Goal: Check status: Check status

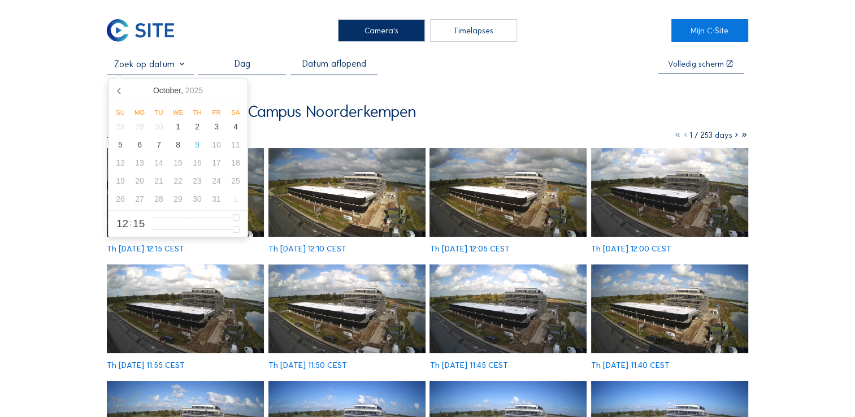
click at [183, 69] on input "text" at bounding box center [150, 64] width 87 height 11
click at [120, 88] on icon at bounding box center [120, 90] width 18 height 18
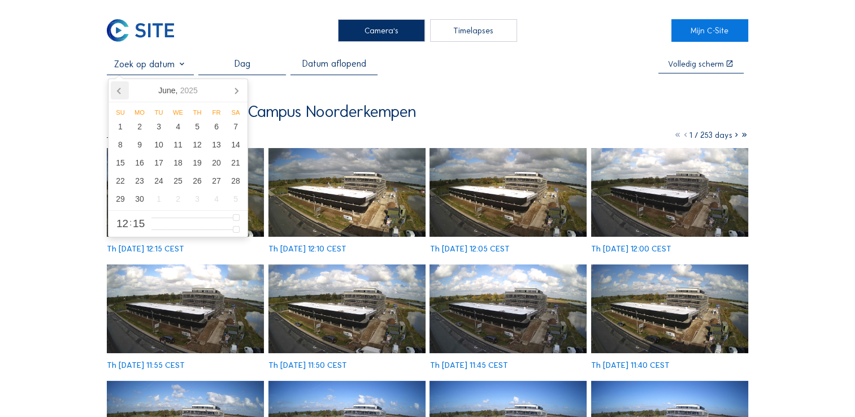
click at [120, 88] on icon at bounding box center [120, 90] width 18 height 18
click at [194, 181] on div "22" at bounding box center [197, 181] width 19 height 18
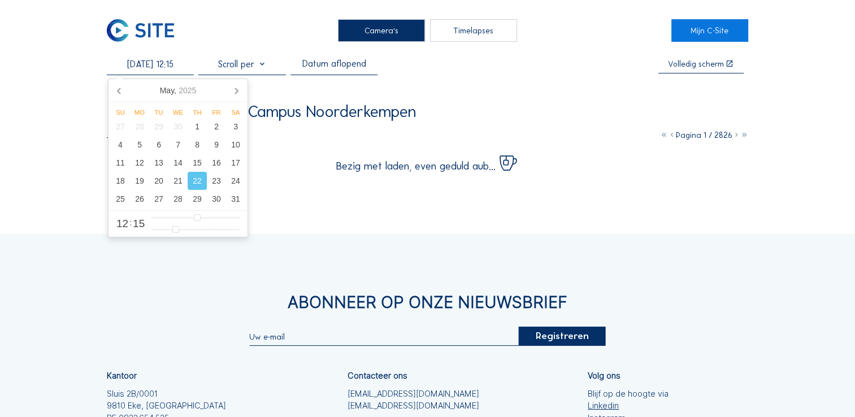
click at [38, 103] on div "Camera's Timelapses Mijn C-Site [DATE] 12:15 Datum aflopend Volledig [PERSON_NA…" at bounding box center [427, 282] width 855 height 564
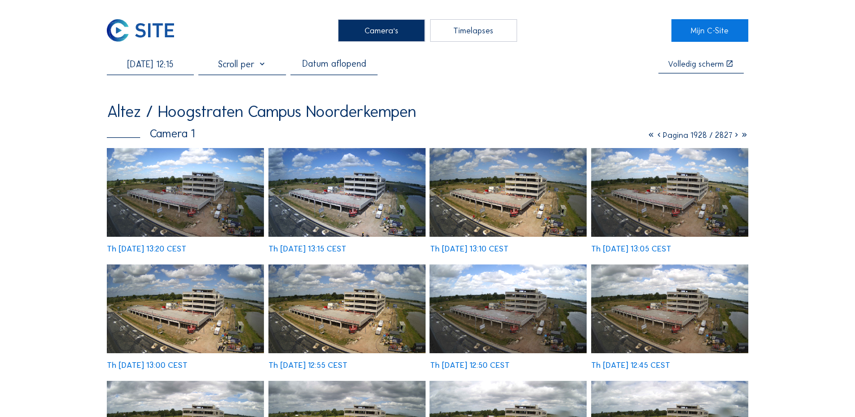
click at [150, 68] on input "[DATE] 12:15" at bounding box center [150, 64] width 87 height 11
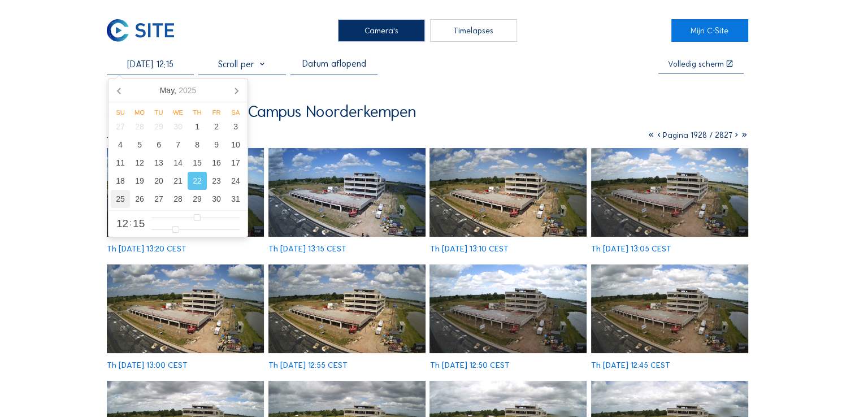
click at [120, 202] on div "25" at bounding box center [120, 199] width 19 height 18
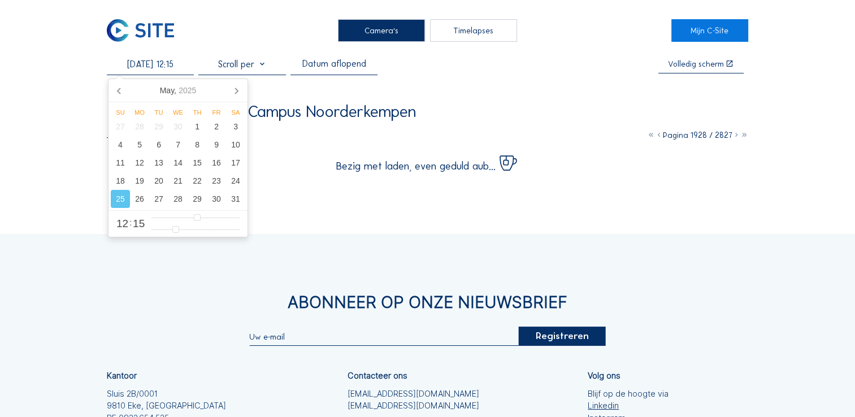
click at [68, 150] on div "Camera's Timelapses Mijn C-Site [DATE] 12:15 Datum aflopend Volledig [PERSON_NA…" at bounding box center [427, 282] width 855 height 564
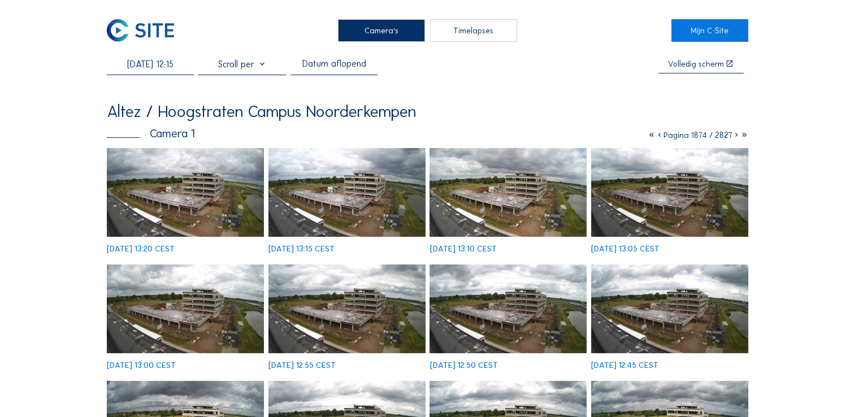
click at [156, 65] on input "[DATE] 12:15" at bounding box center [150, 64] width 87 height 11
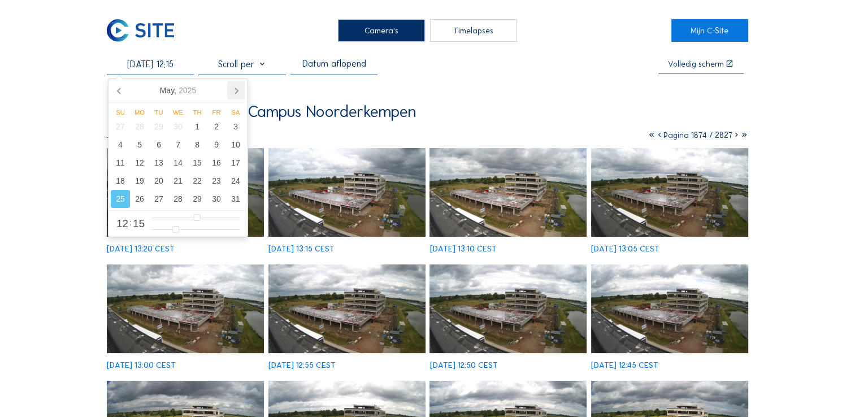
click at [233, 96] on icon at bounding box center [236, 90] width 18 height 18
click at [140, 131] on div "2" at bounding box center [139, 127] width 19 height 18
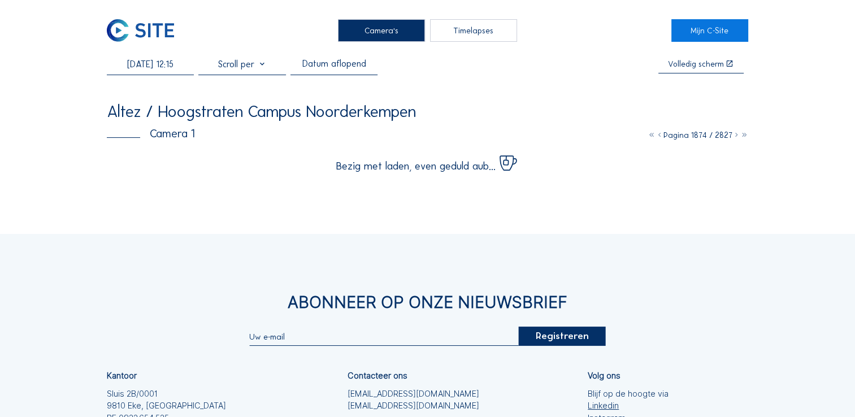
click at [53, 164] on div "Camera's Timelapses Mijn C-Site [DATE] 12:15 Datum aflopend Volledig [PERSON_NA…" at bounding box center [427, 282] width 855 height 564
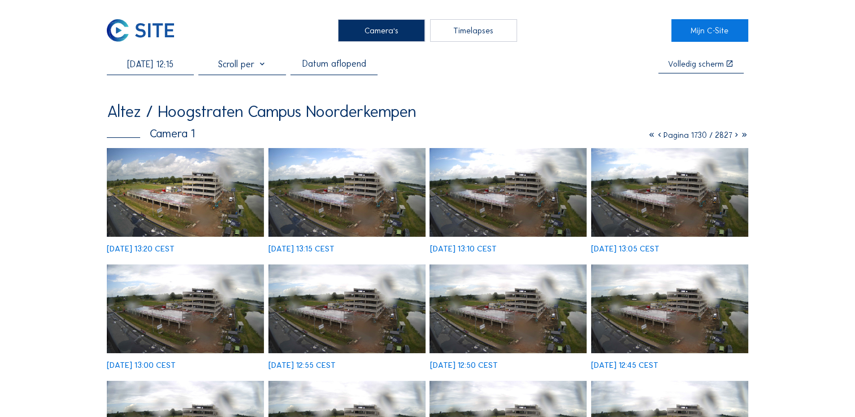
click at [157, 61] on input "[DATE] 12:15" at bounding box center [150, 64] width 87 height 11
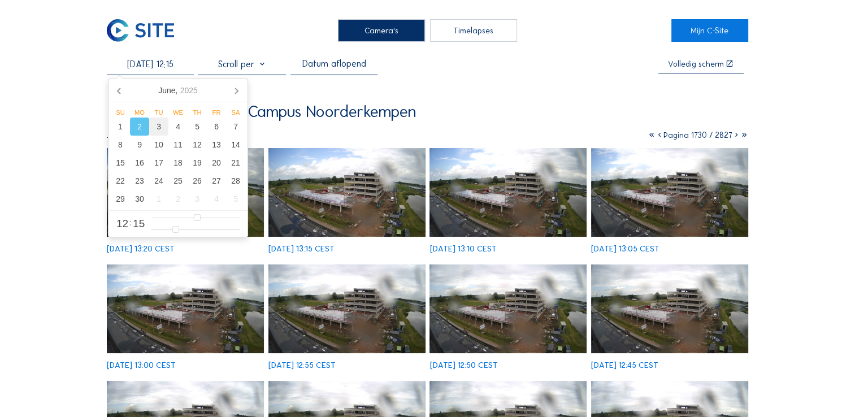
click at [163, 125] on div "3" at bounding box center [158, 127] width 19 height 18
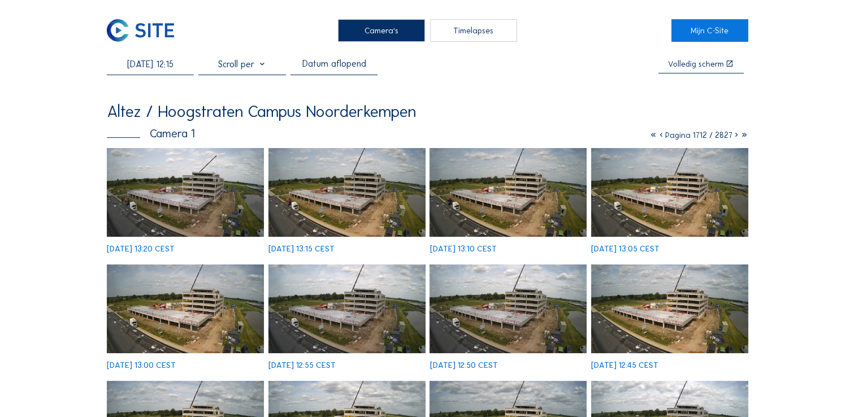
click at [193, 298] on img at bounding box center [185, 309] width 157 height 88
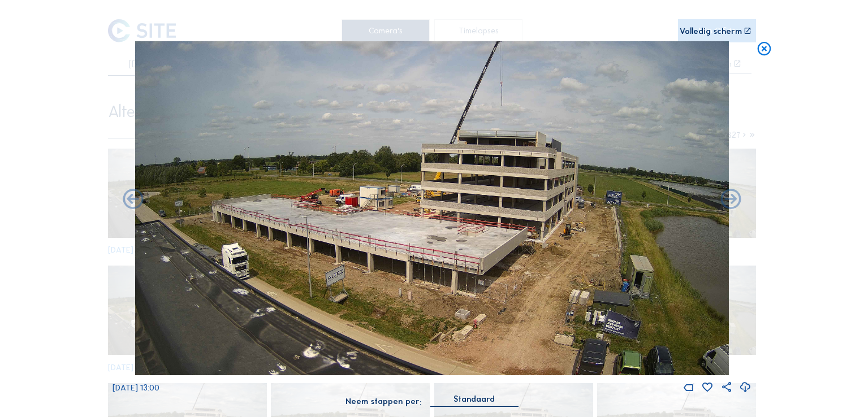
click at [767, 58] on icon at bounding box center [764, 49] width 16 height 17
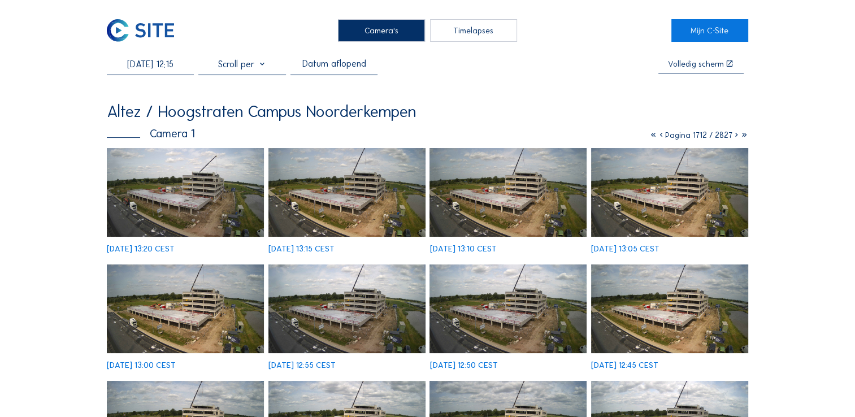
click at [149, 69] on input "[DATE] 12:15" at bounding box center [150, 64] width 87 height 11
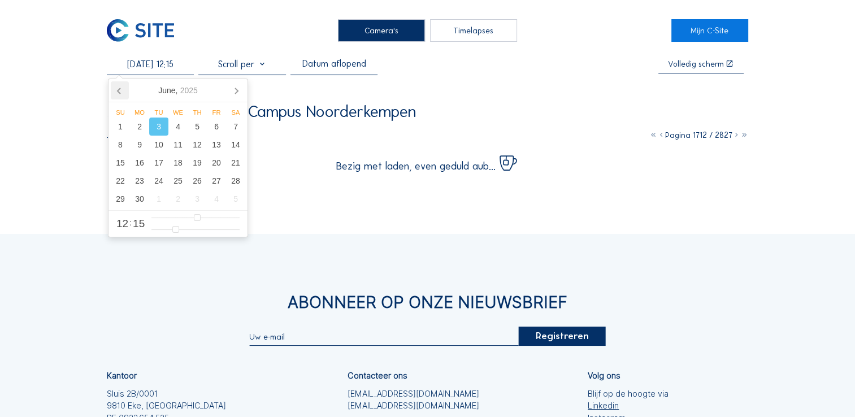
click at [117, 84] on icon at bounding box center [120, 90] width 18 height 18
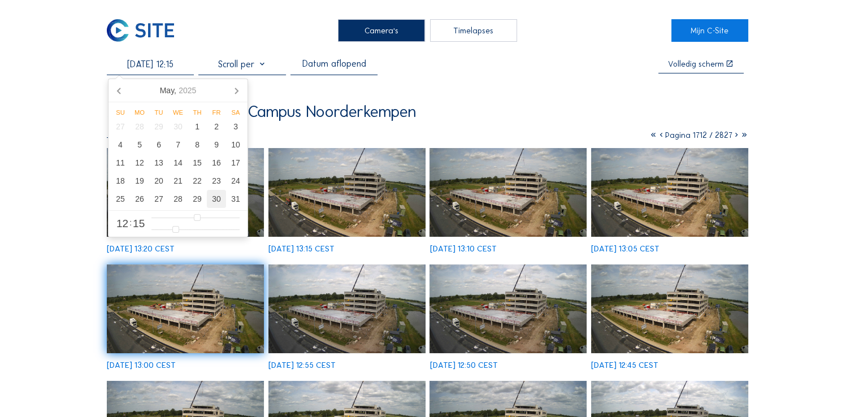
click at [215, 202] on div "30" at bounding box center [216, 199] width 19 height 18
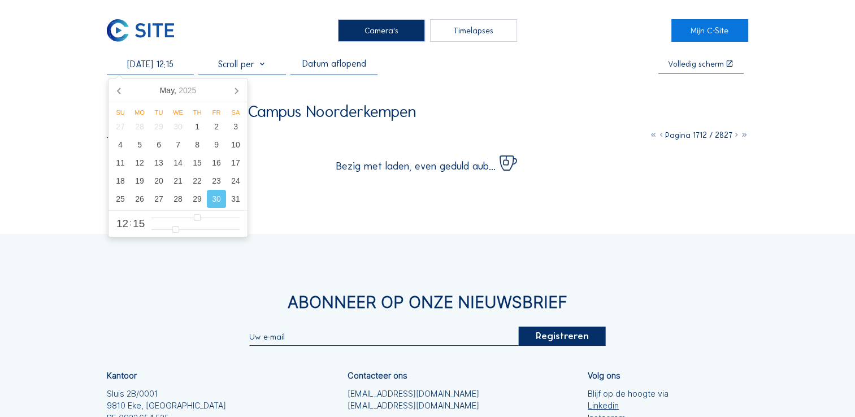
click at [21, 73] on div "Camera's Timelapses Mijn C-Site [DATE] 12:15 Datum aflopend Volledig [PERSON_NA…" at bounding box center [427, 282] width 855 height 564
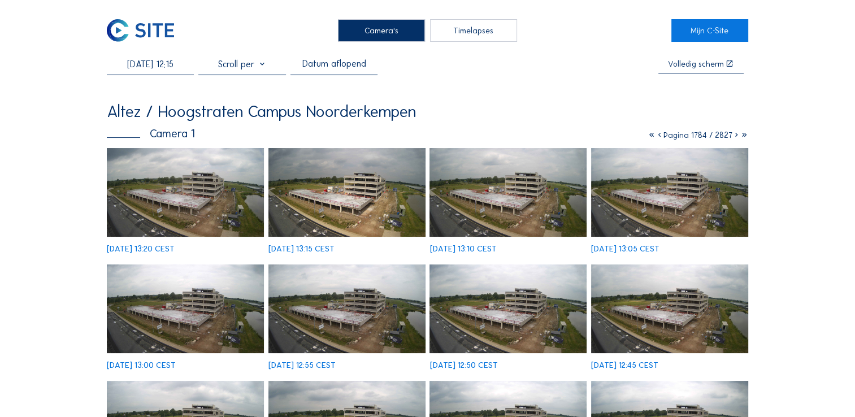
click at [231, 193] on img at bounding box center [185, 192] width 157 height 88
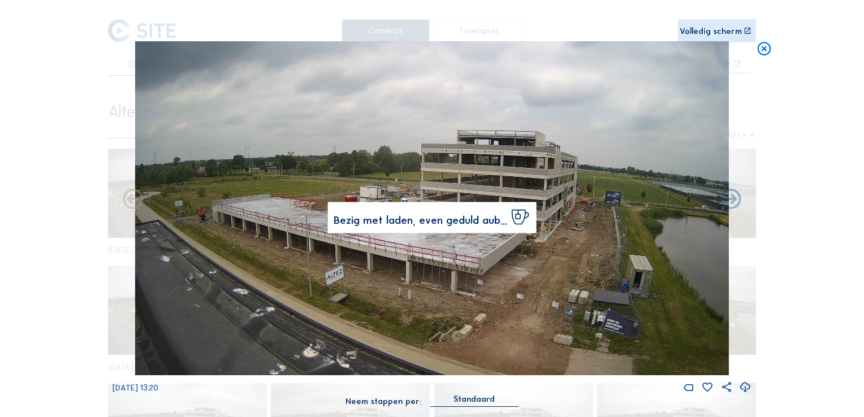
click at [765, 46] on icon at bounding box center [764, 49] width 16 height 17
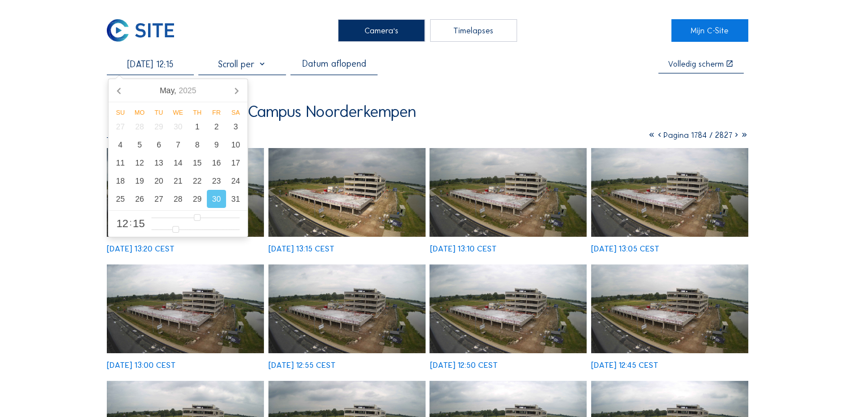
click at [150, 69] on input "[DATE] 12:15" at bounding box center [150, 64] width 87 height 11
click at [181, 202] on div "28" at bounding box center [177, 199] width 19 height 18
type input "[DATE] 12:15"
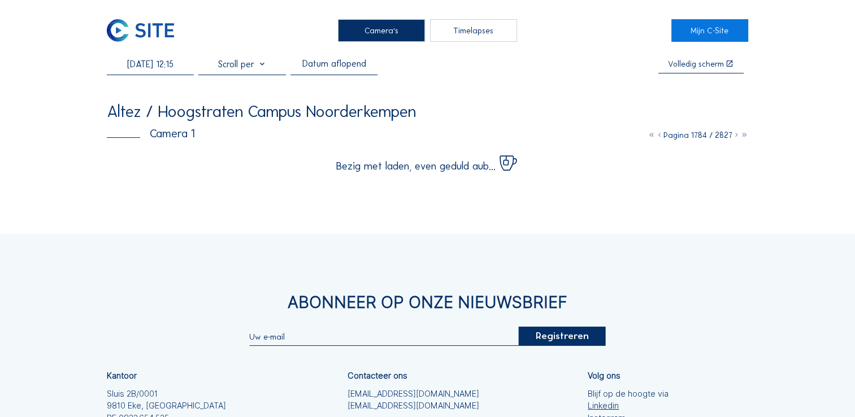
click at [60, 107] on div "Camera's Timelapses Mijn C-Site [DATE] 12:15 Datum aflopend Volledig [PERSON_NA…" at bounding box center [427, 282] width 855 height 564
